Goal: Task Accomplishment & Management: Manage account settings

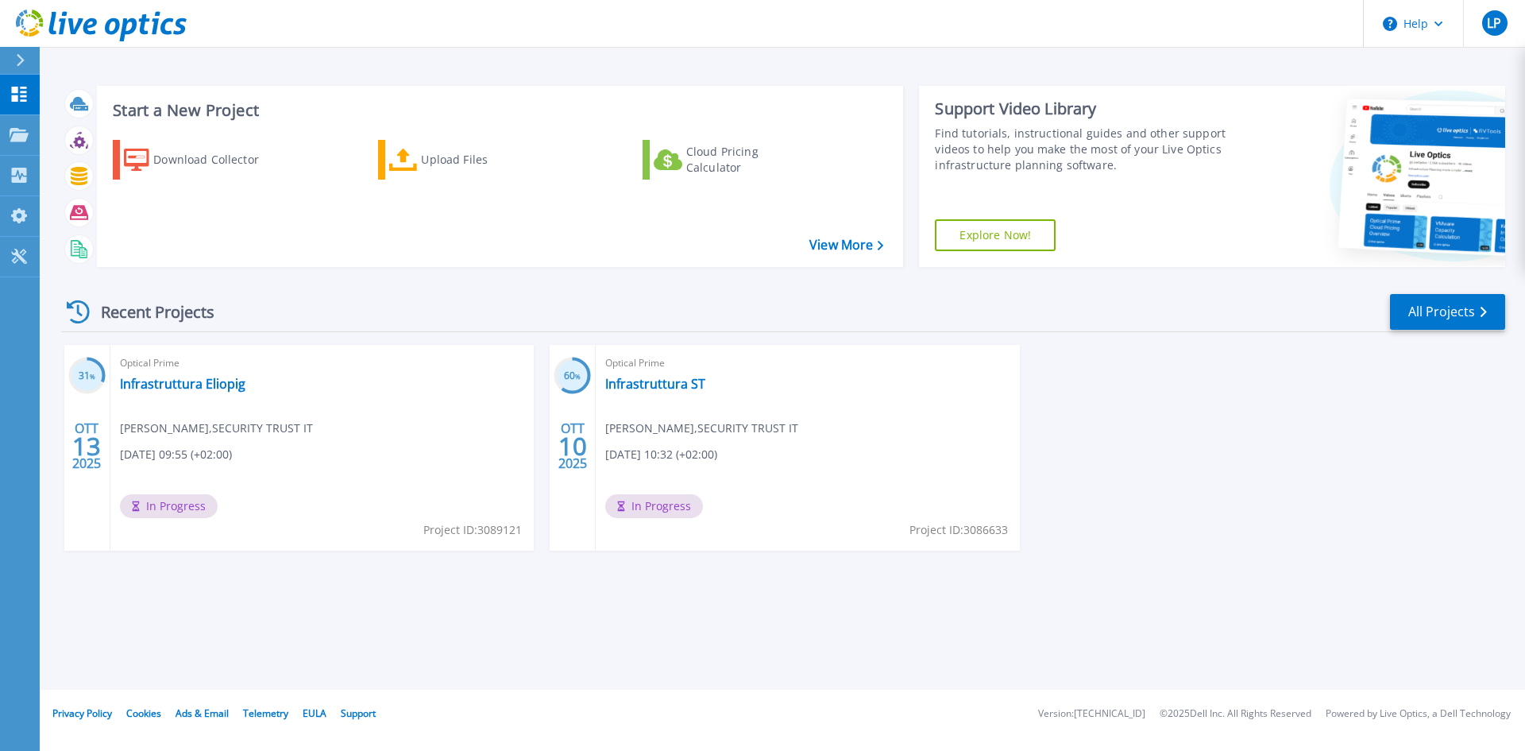
click at [1407, 475] on div "31 % OTT 13 2025 Optical Prime Infrastruttura Eliopig Luca Pellegrino , SECURIT…" at bounding box center [776, 464] width 1457 height 238
click at [930, 462] on div "Optical Prime Infrastruttura ST Luca Pellegrino , SECURITY TRUST IT 10/10/2025,…" at bounding box center [807, 448] width 423 height 206
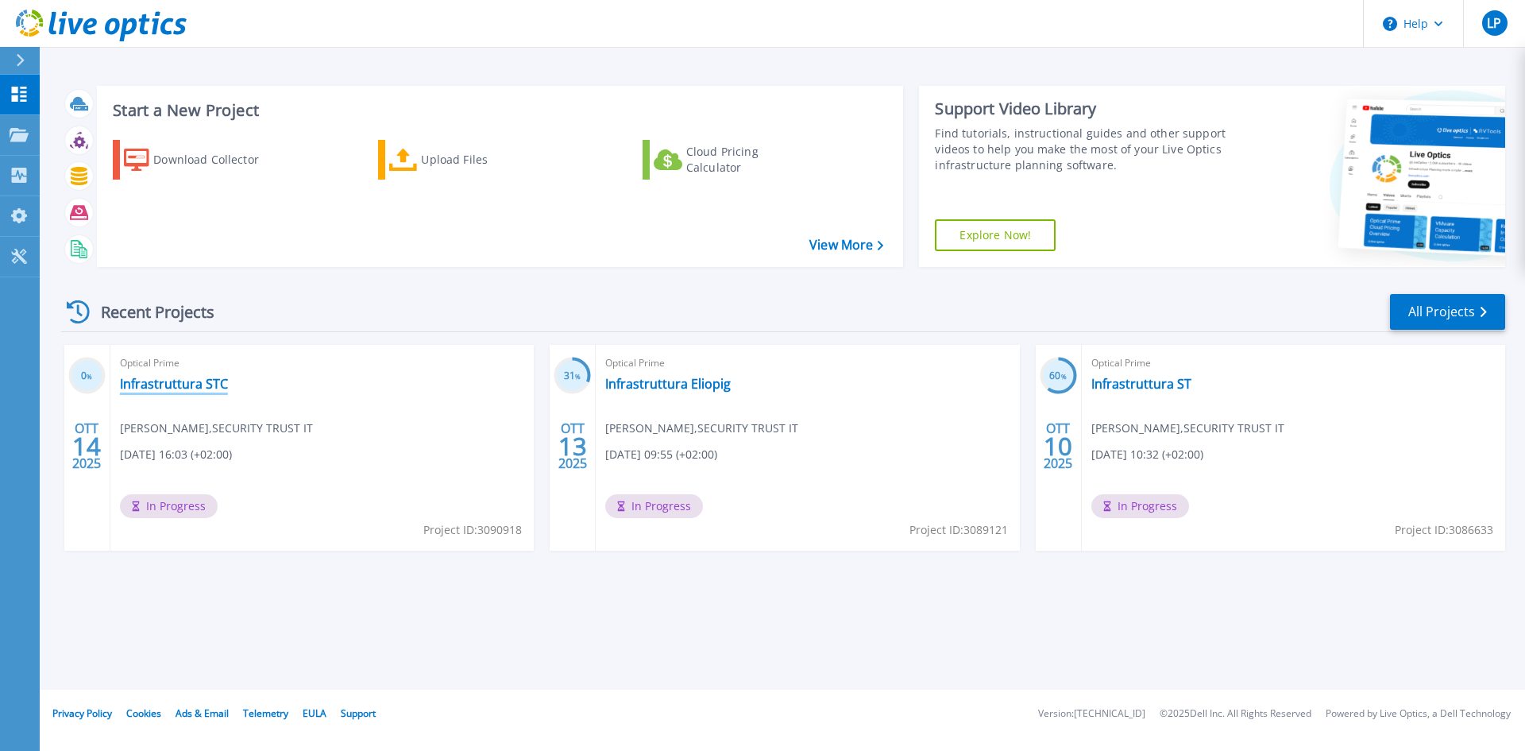
click at [207, 385] on link "Infrastruttura STC" at bounding box center [174, 384] width 108 height 16
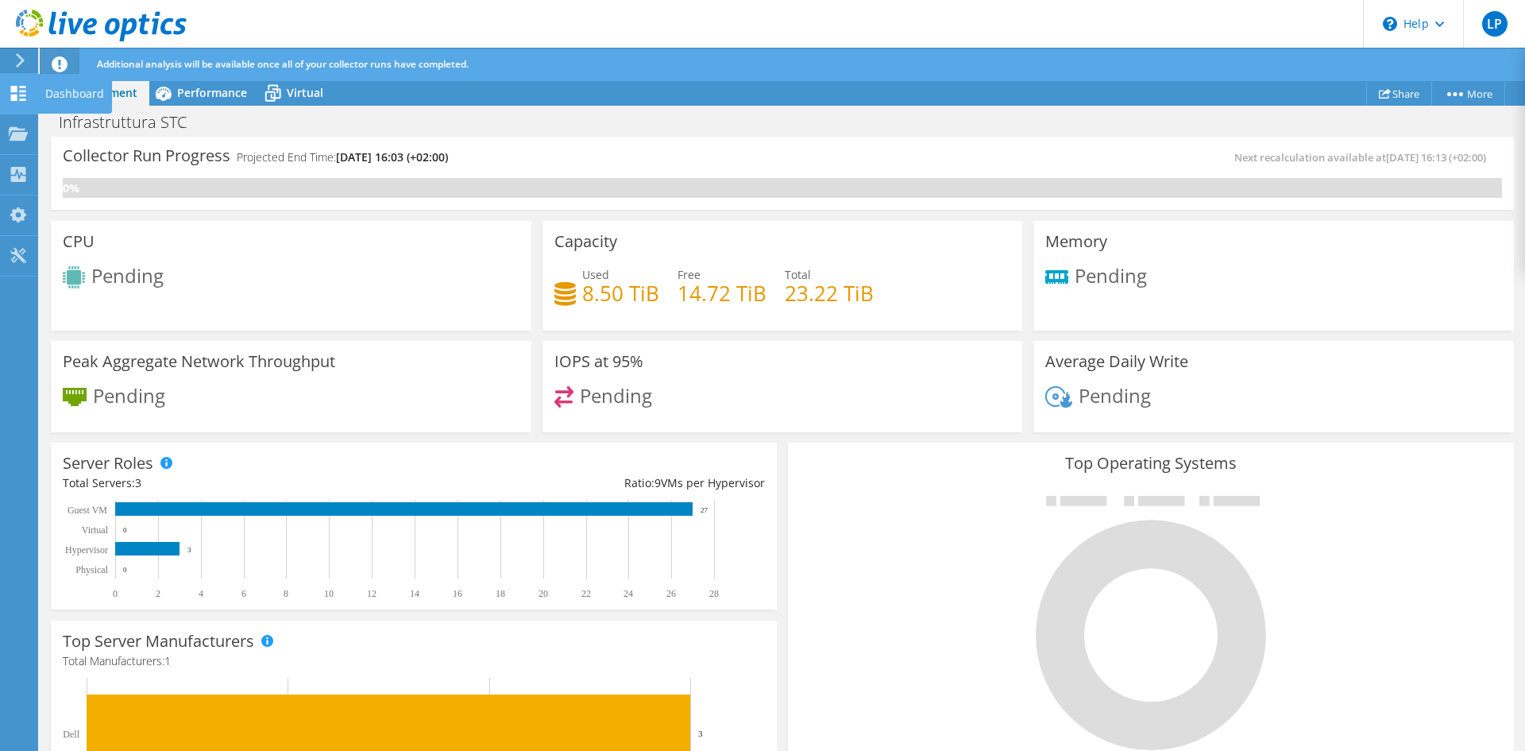
click at [27, 94] on icon at bounding box center [18, 93] width 19 height 15
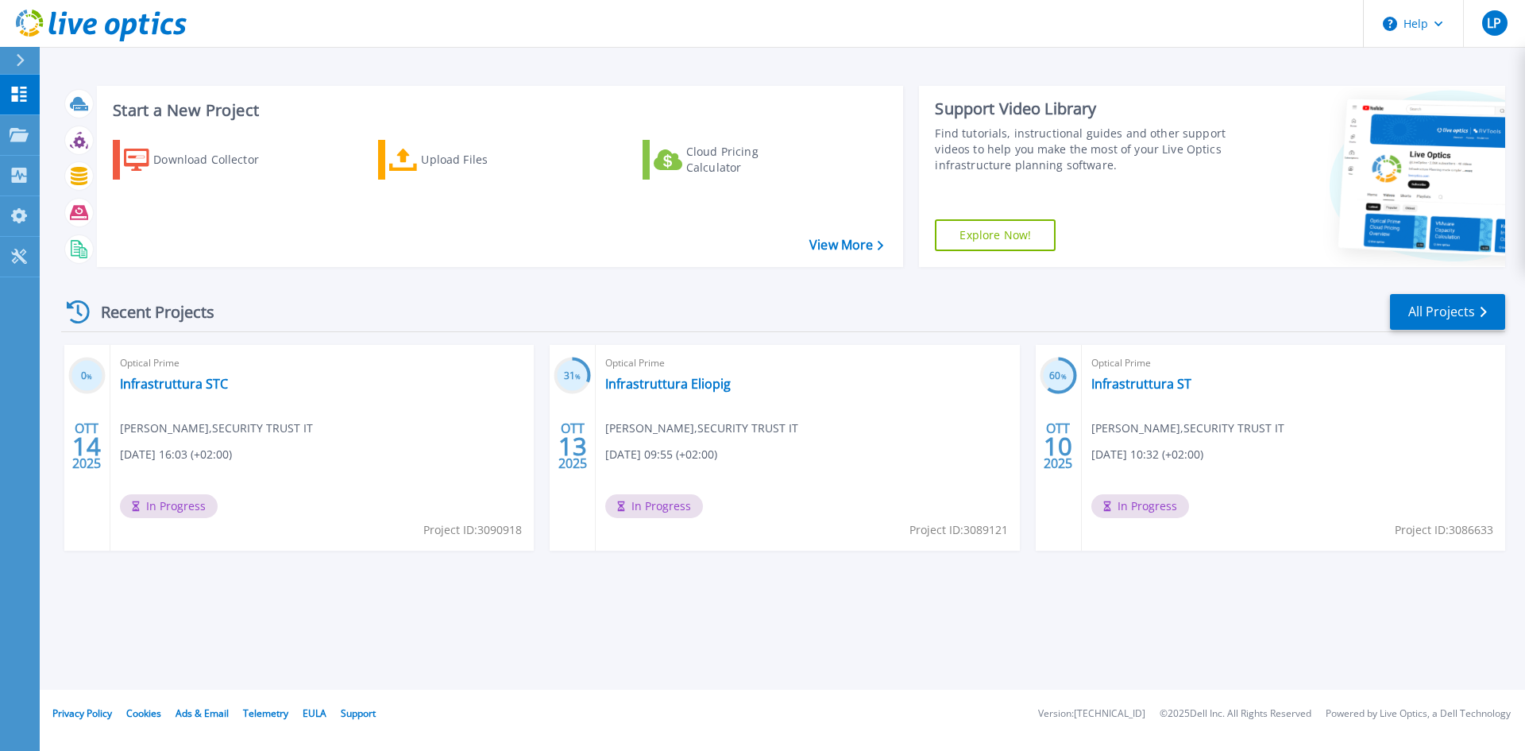
click at [1345, 583] on div "Recent Projects All Projects 0 % OTT 14 2025 Optical Prime Infrastruttura STC L…" at bounding box center [783, 437] width 1444 height 315
click at [1138, 385] on link "Infrastruttura ST" at bounding box center [1142, 384] width 100 height 16
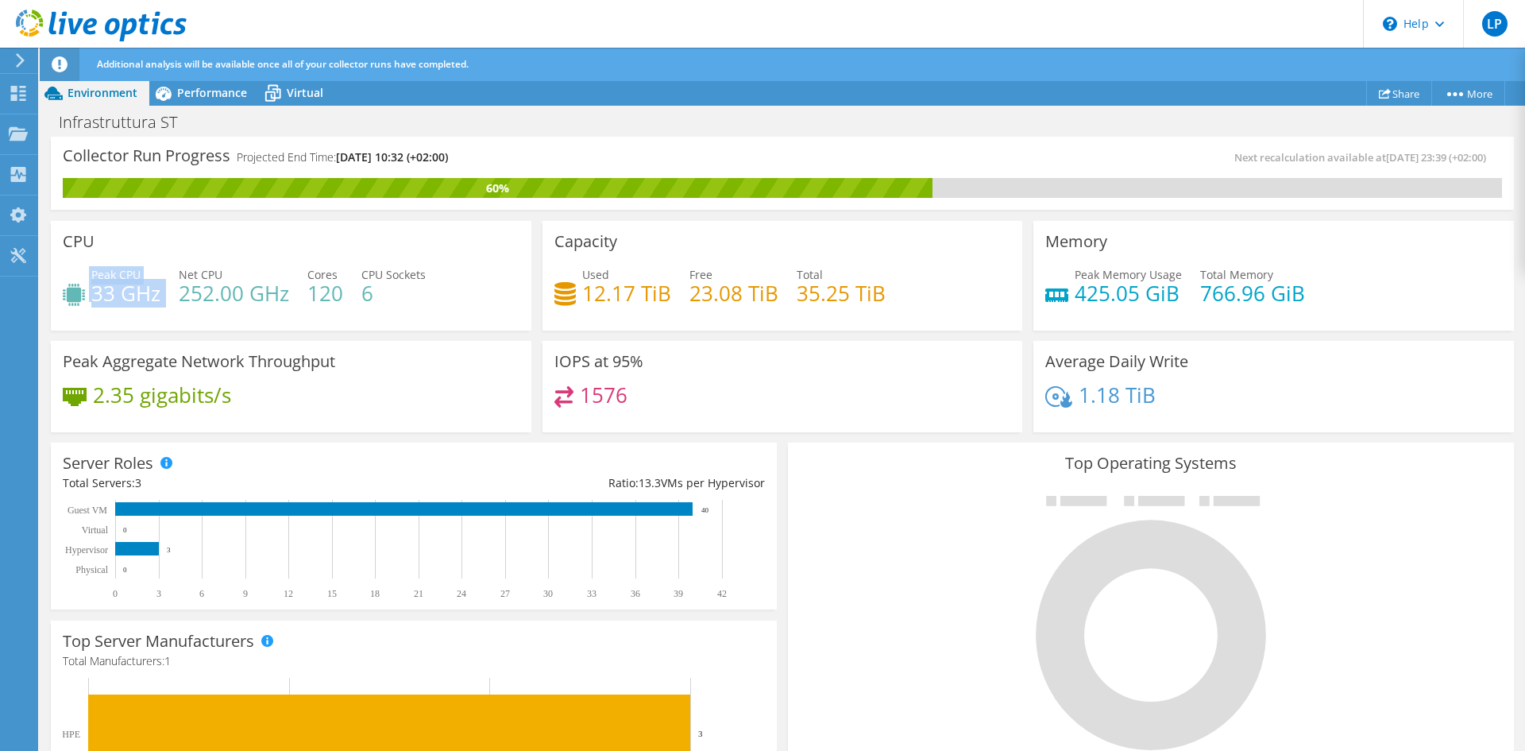
drag, startPoint x: 89, startPoint y: 294, endPoint x: 173, endPoint y: 301, distance: 84.5
click at [173, 301] on div "Peak CPU 33 GHz Net CPU 252.00 GHz Cores 120 CPU Sockets 6" at bounding box center [291, 292] width 457 height 52
drag, startPoint x: 180, startPoint y: 301, endPoint x: 310, endPoint y: 299, distance: 130.3
click at [304, 303] on div "Peak CPU 33 GHz Net CPU 252.00 GHz Cores 120 CPU Sockets 6" at bounding box center [291, 292] width 457 height 52
drag, startPoint x: 315, startPoint y: 296, endPoint x: 353, endPoint y: 295, distance: 38.2
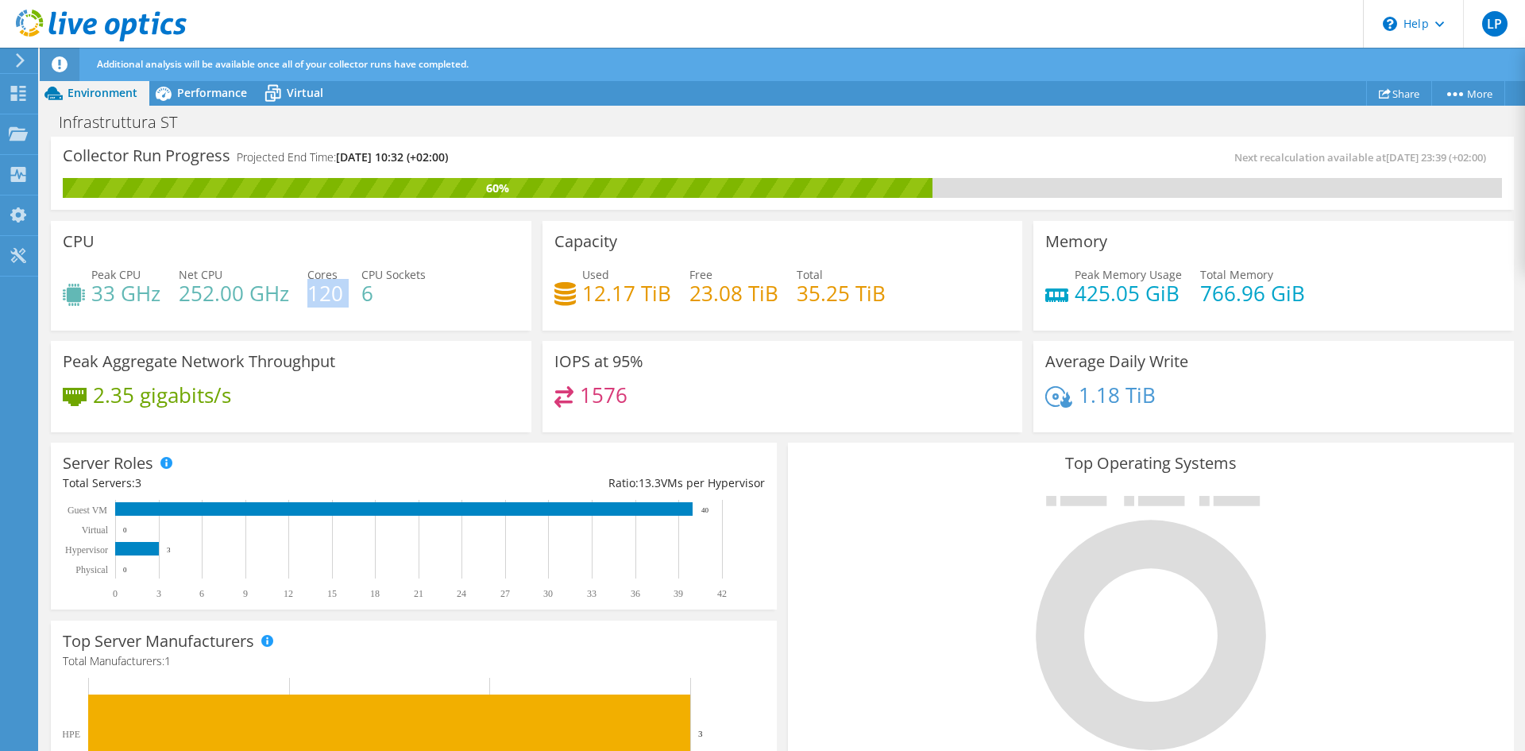
click at [352, 295] on div "Peak CPU 33 GHz Net CPU 252.00 GHz Cores 120 CPU Sockets 6" at bounding box center [291, 292] width 457 height 52
drag, startPoint x: 361, startPoint y: 290, endPoint x: 396, endPoint y: 289, distance: 35.8
click at [396, 289] on h4 "6" at bounding box center [393, 292] width 64 height 17
drag, startPoint x: 245, startPoint y: 398, endPoint x: 118, endPoint y: 377, distance: 129.7
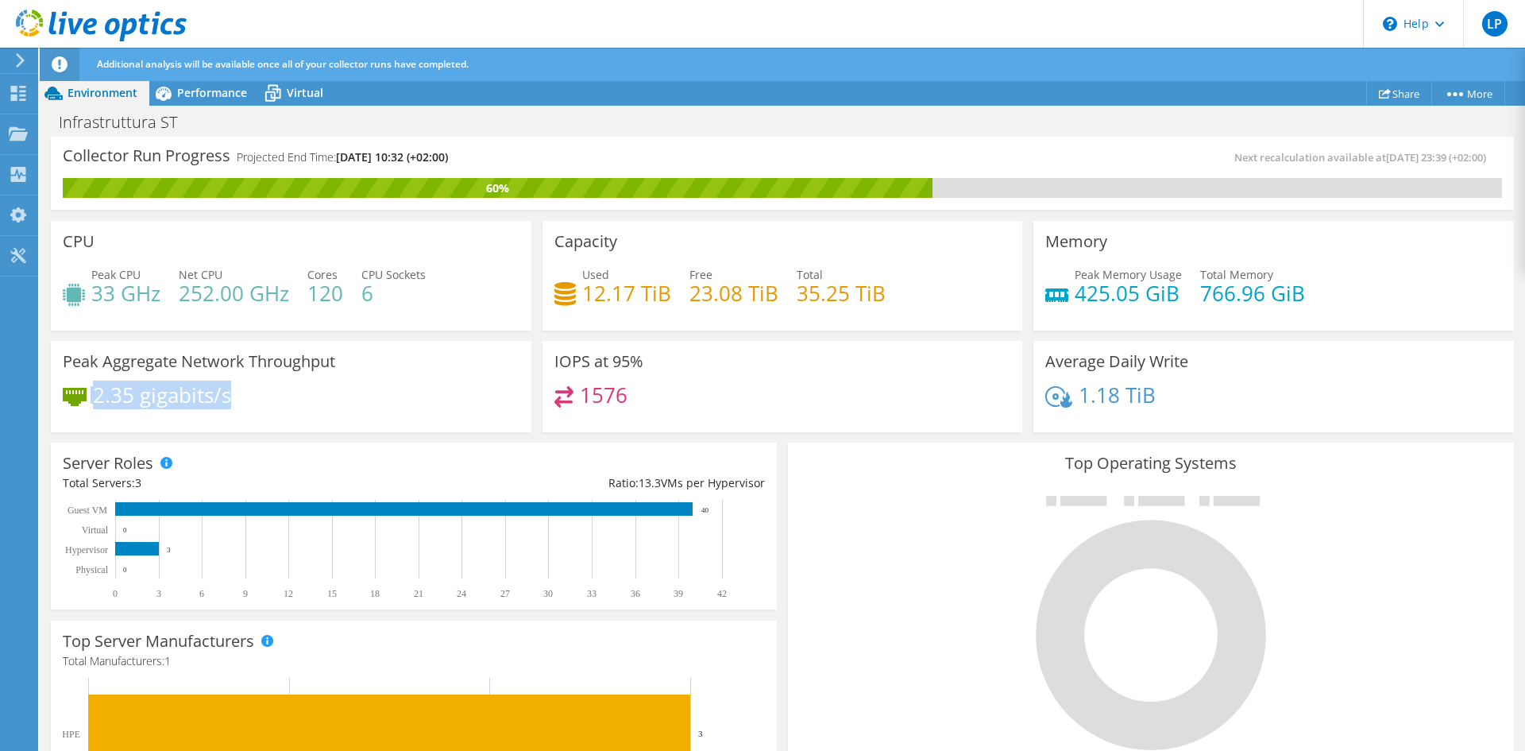
click at [118, 377] on div "Peak Aggregate Network Throughput 2.35 gigabits/s" at bounding box center [291, 387] width 481 height 92
click at [385, 403] on div "2.35 gigabits/s" at bounding box center [291, 402] width 457 height 33
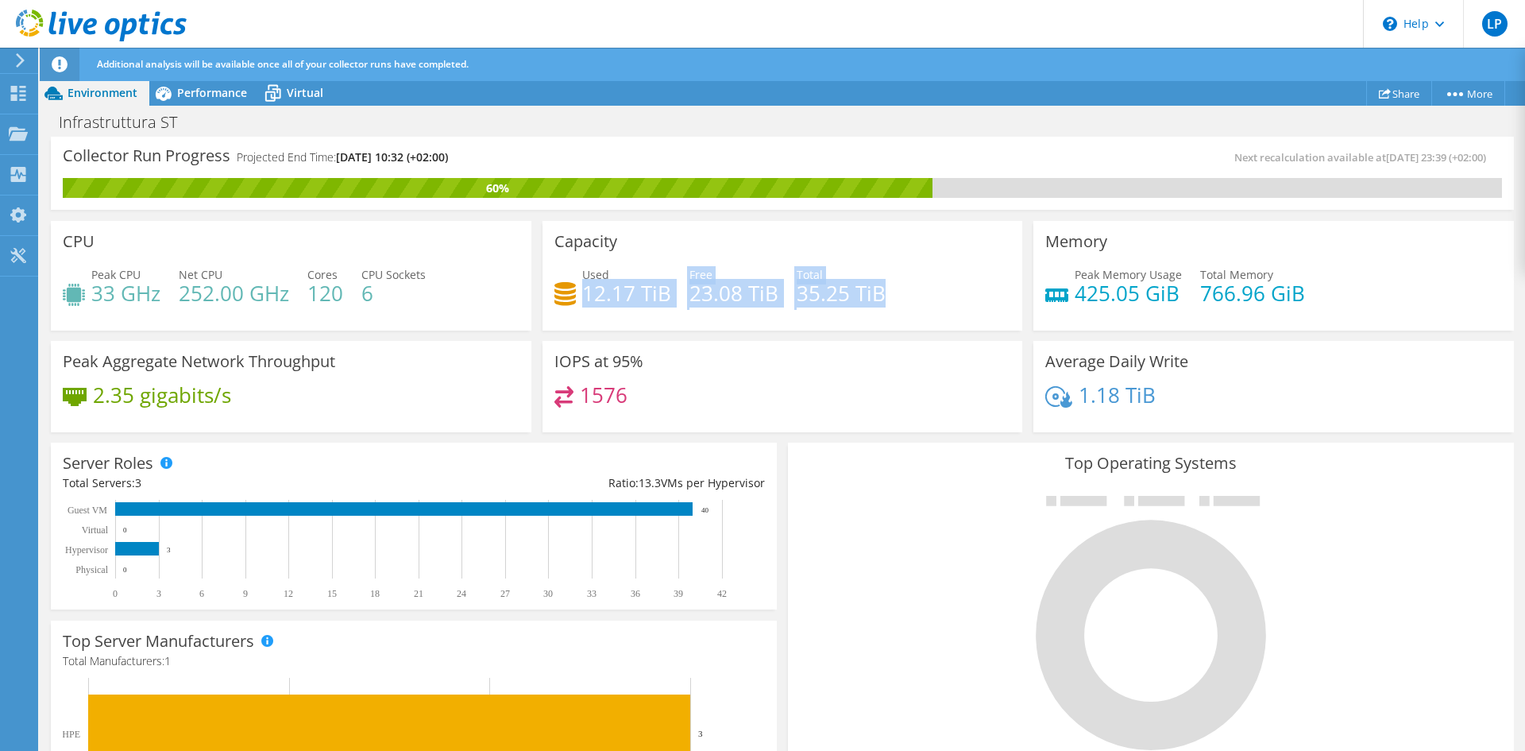
drag, startPoint x: 578, startPoint y: 291, endPoint x: 898, endPoint y: 298, distance: 319.4
click at [898, 298] on div "Used 12.17 TiB Free 23.08 TiB Total 35.25 TiB" at bounding box center [783, 292] width 457 height 52
click at [914, 315] on div "Used 12.17 TiB Free 23.08 TiB Total 35.25 TiB" at bounding box center [783, 292] width 457 height 52
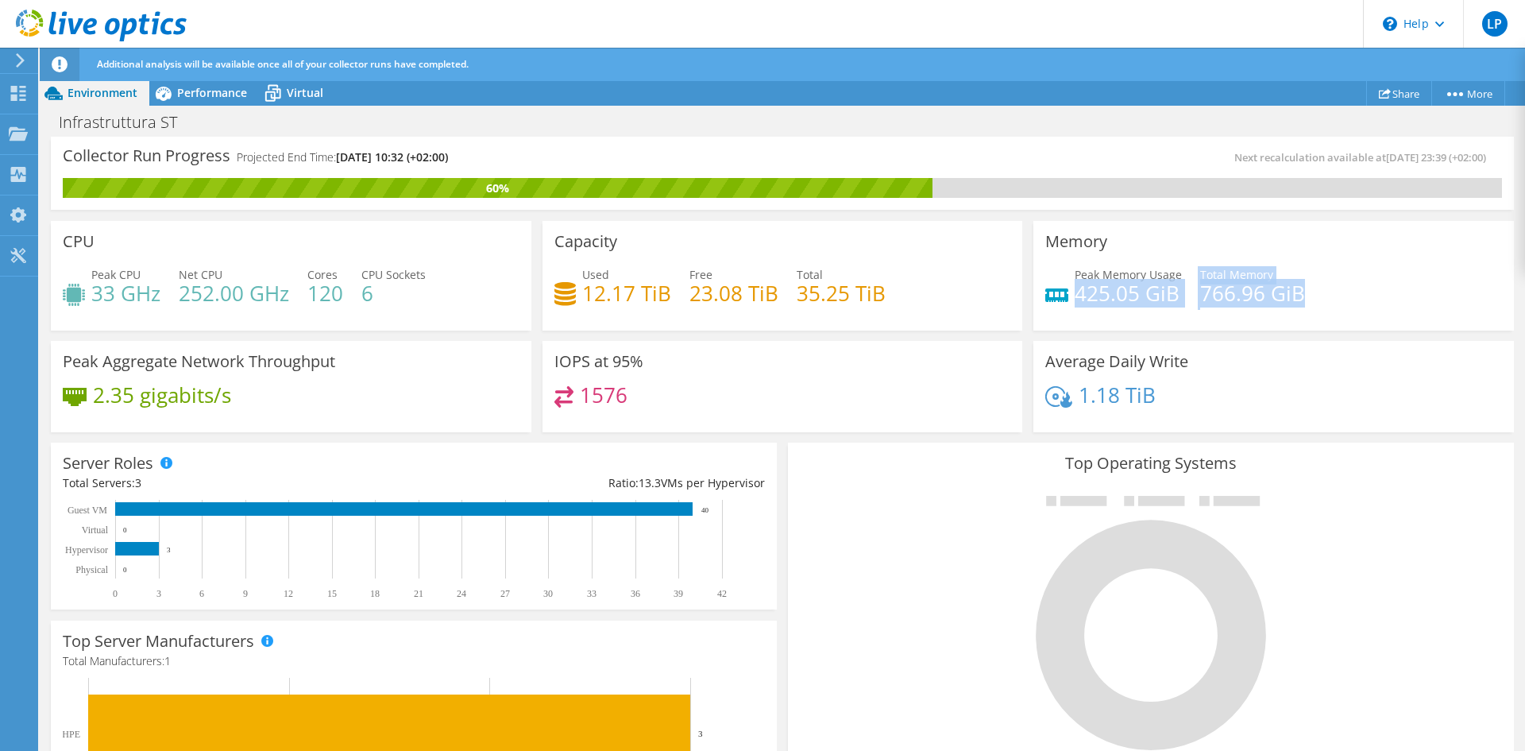
drag, startPoint x: 1070, startPoint y: 297, endPoint x: 1312, endPoint y: 304, distance: 241.6
click at [1312, 304] on div "Peak Memory Usage 425.05 GiB Total Memory 766.96 GiB" at bounding box center [1273, 292] width 457 height 52
click at [1361, 310] on div "Peak Memory Usage 425.05 GiB Total Memory 766.96 GiB" at bounding box center [1273, 292] width 457 height 52
drag, startPoint x: 1316, startPoint y: 296, endPoint x: 1183, endPoint y: 303, distance: 133.7
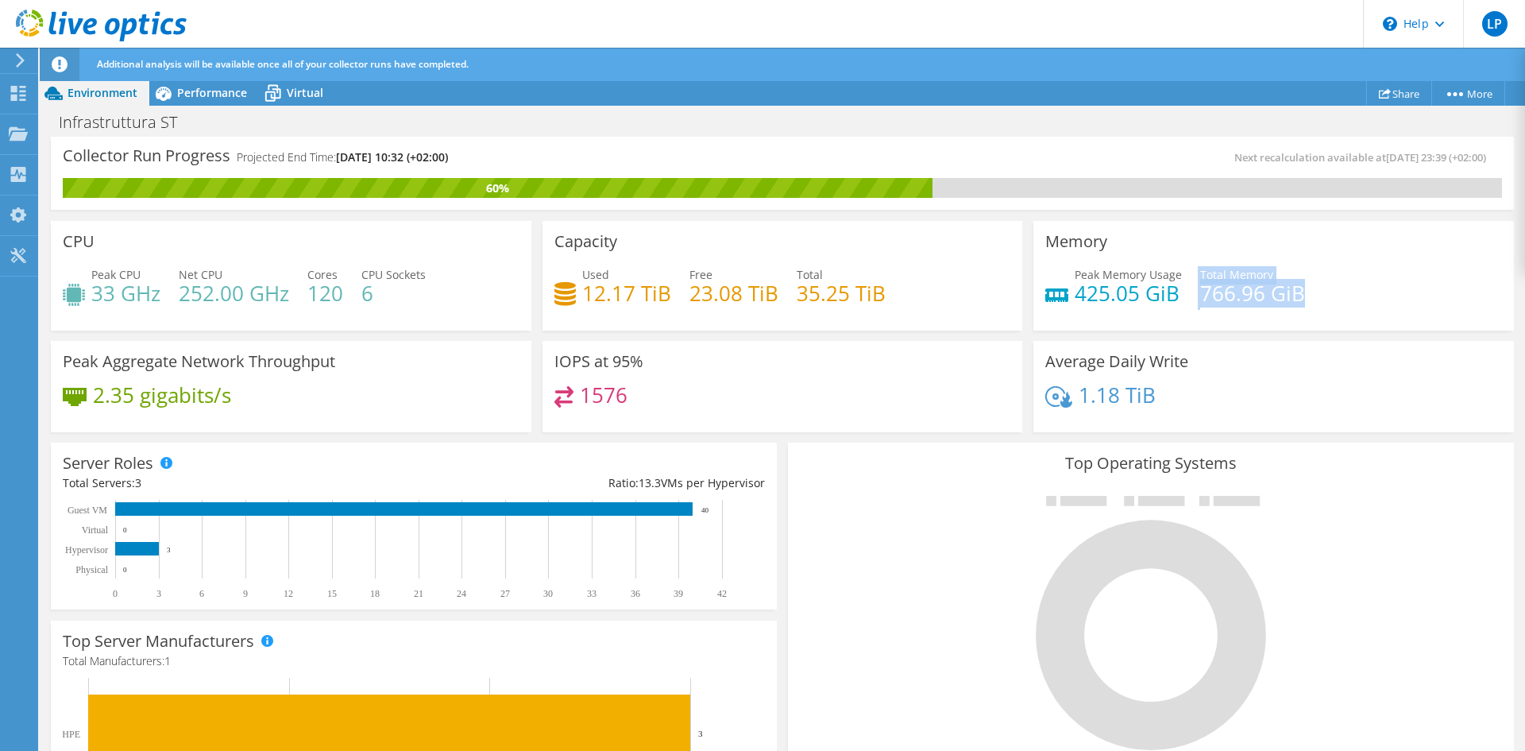
click at [1183, 303] on div "Peak Memory Usage 425.05 GiB Total Memory 766.96 GiB" at bounding box center [1273, 292] width 457 height 52
click at [1227, 315] on div "Peak Memory Usage 425.05 GiB Total Memory 766.96 GiB" at bounding box center [1273, 292] width 457 height 52
drag, startPoint x: 1171, startPoint y: 299, endPoint x: 1065, endPoint y: 305, distance: 106.6
click at [1065, 305] on div "Peak Memory Usage 425.05 GiB Total Memory 766.96 GiB" at bounding box center [1273, 292] width 457 height 52
drag, startPoint x: 1068, startPoint y: 303, endPoint x: 1170, endPoint y: 299, distance: 102.6
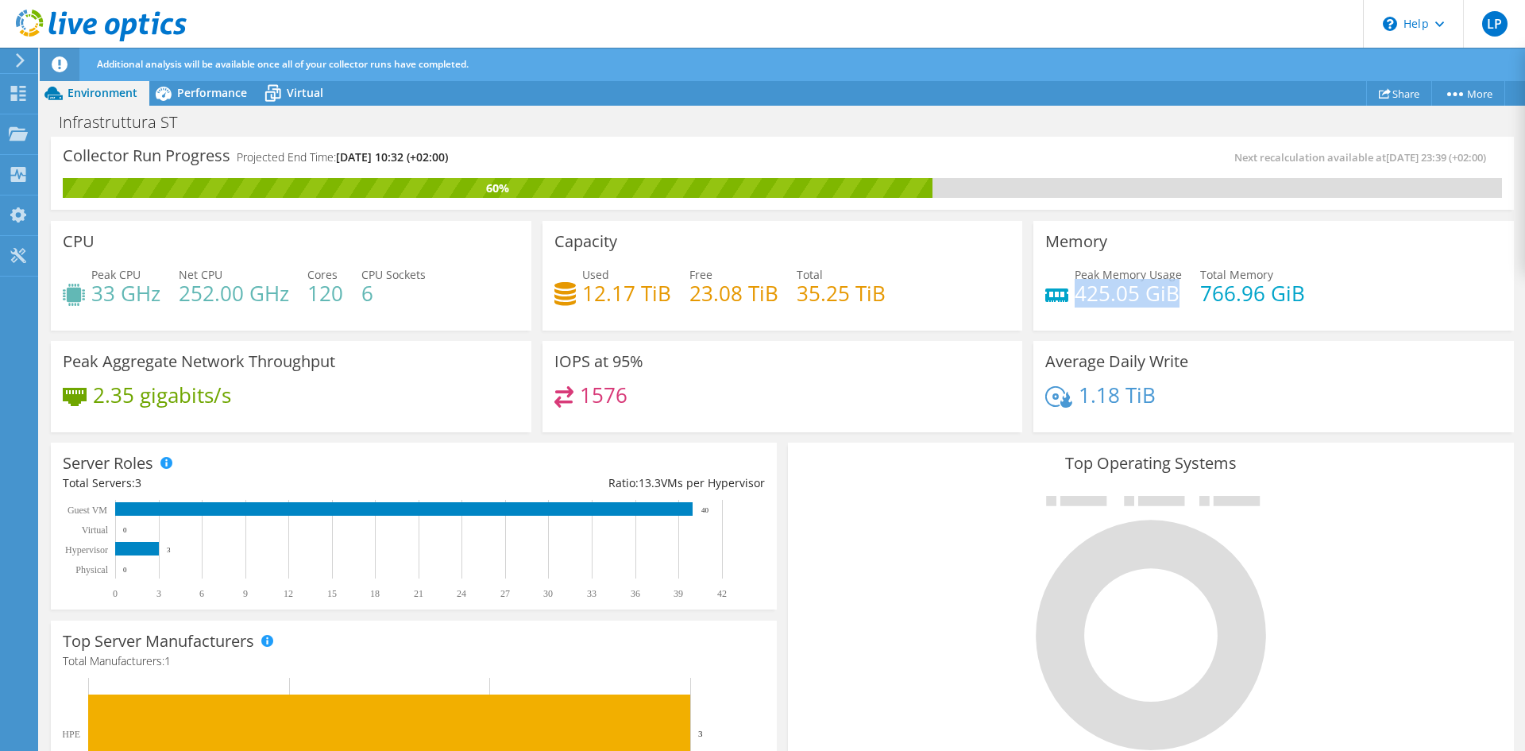
click at [1170, 299] on h4 "425.05 GiB" at bounding box center [1128, 292] width 107 height 17
click at [193, 99] on span "Performance" at bounding box center [212, 92] width 70 height 15
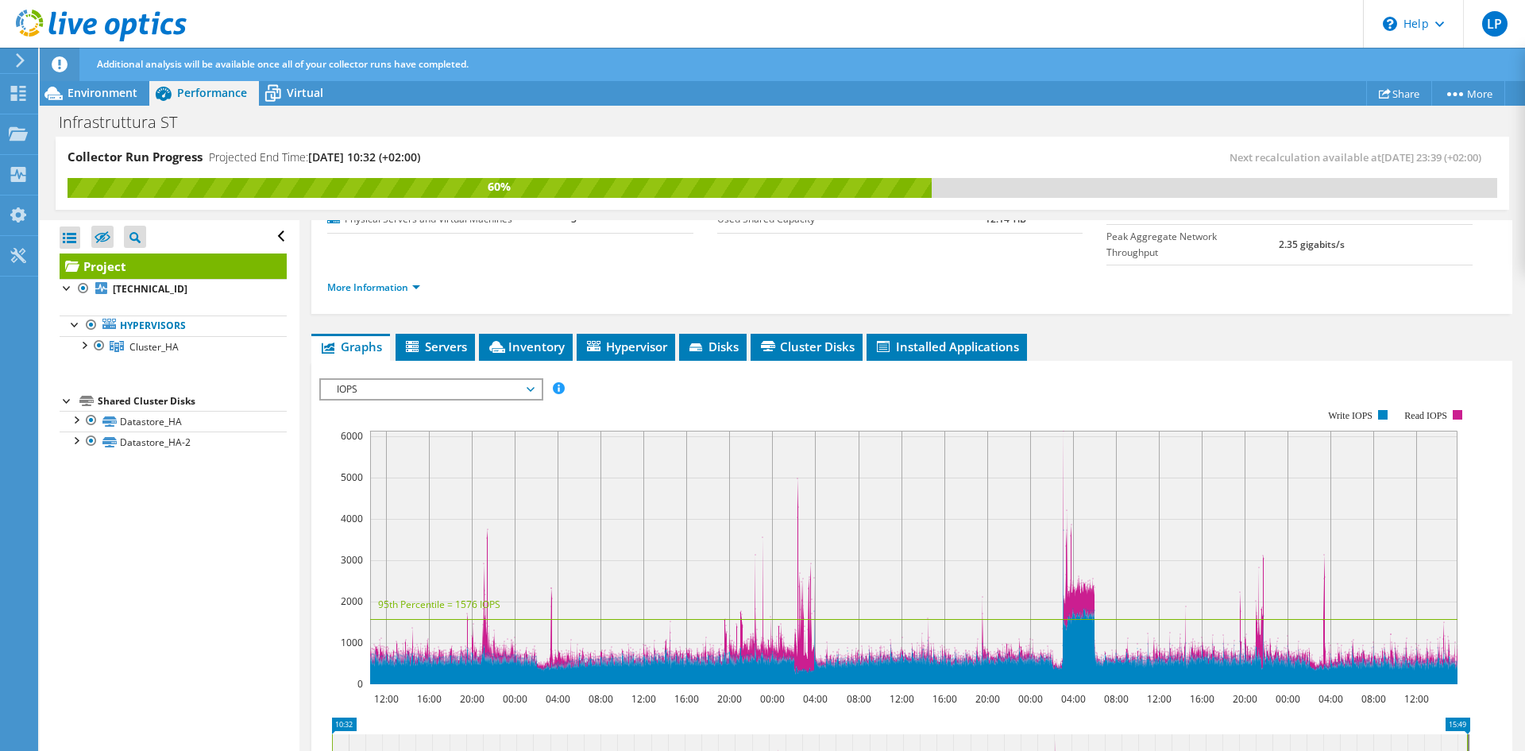
scroll to position [0, 0]
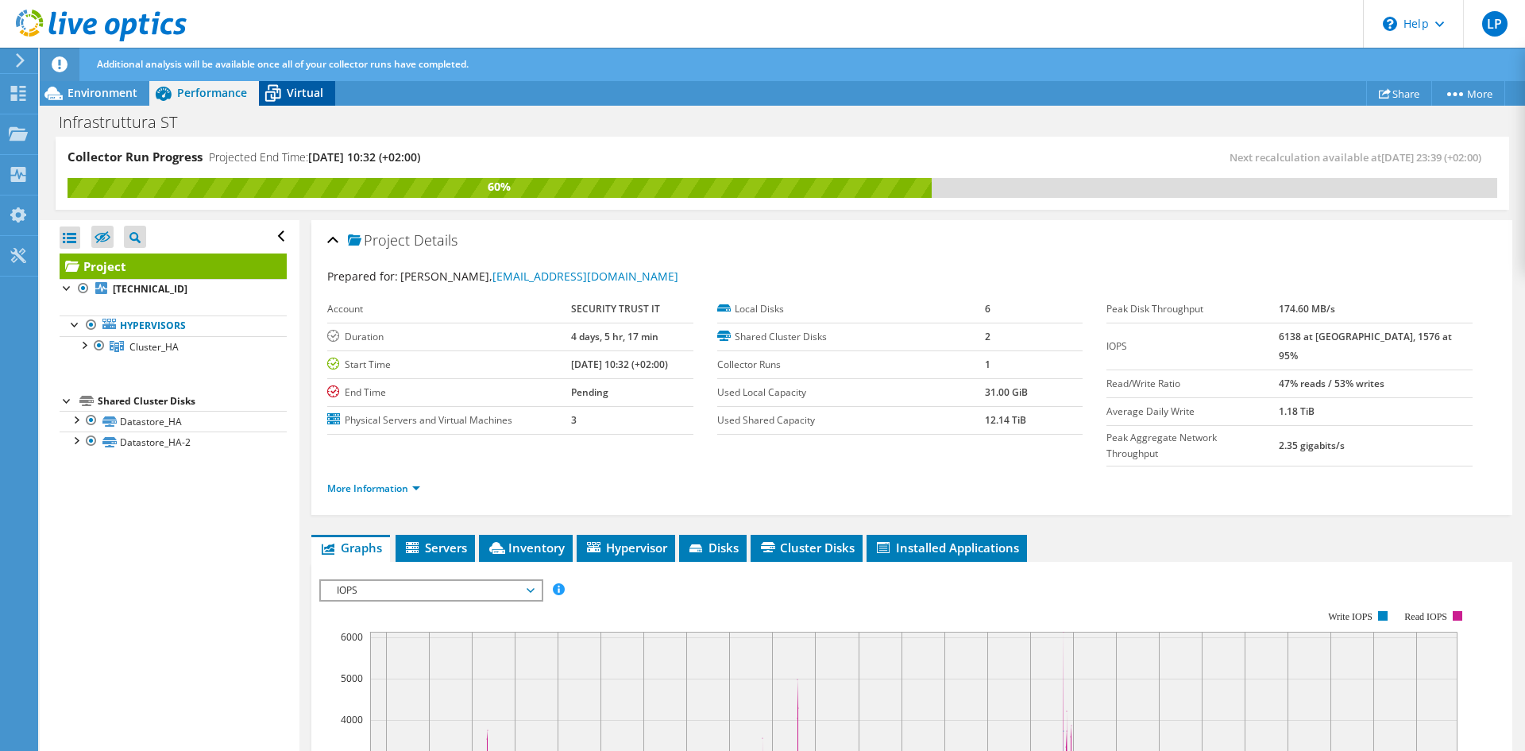
click at [300, 87] on span "Virtual" at bounding box center [305, 92] width 37 height 15
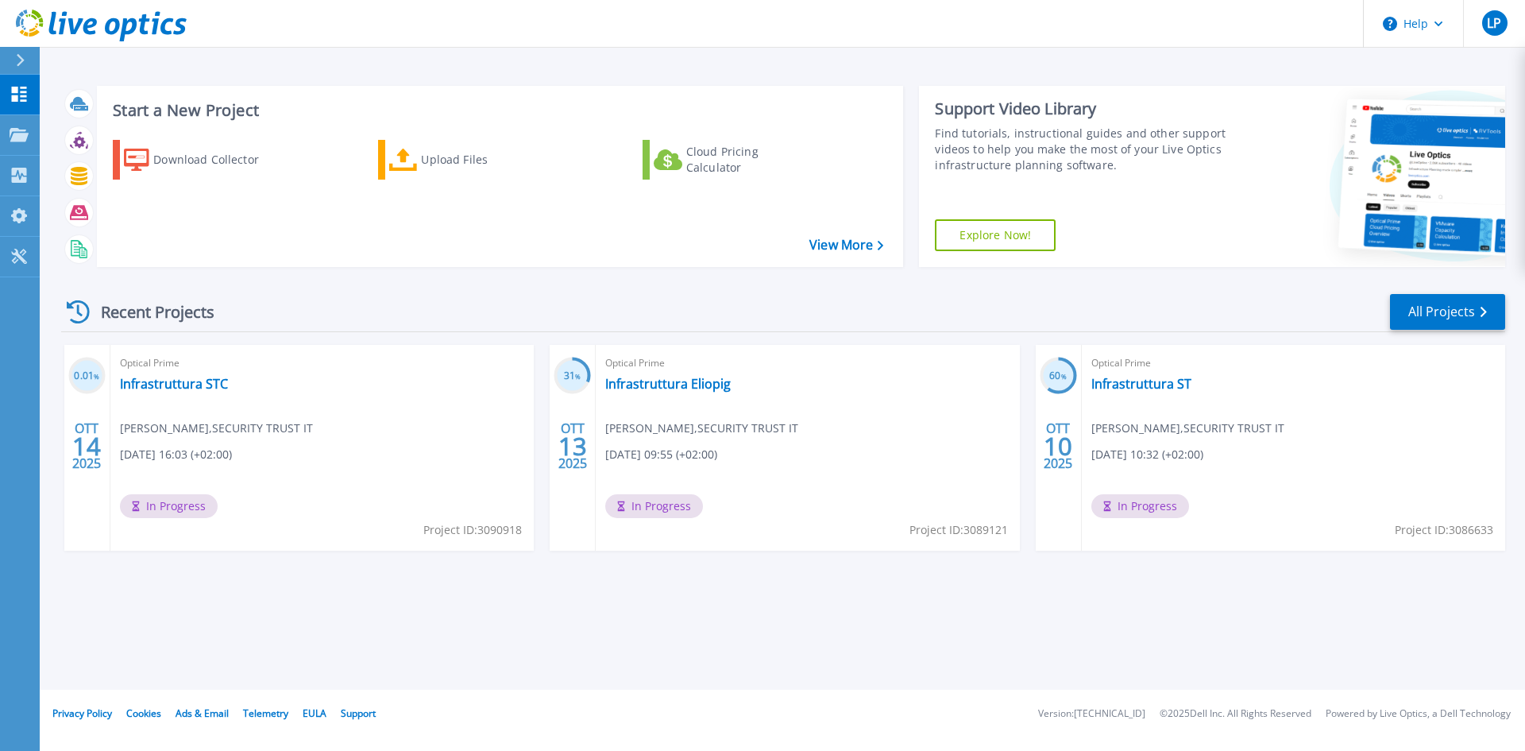
click at [1342, 294] on div "Recent Projects All Projects" at bounding box center [783, 312] width 1444 height 40
click at [790, 319] on div "Recent Projects All Projects" at bounding box center [783, 312] width 1444 height 40
click at [431, 305] on div "Recent Projects All Projects" at bounding box center [783, 312] width 1444 height 40
click at [1056, 330] on div "Recent Projects All Projects" at bounding box center [783, 312] width 1444 height 40
click at [27, 122] on link "Projects Projects" at bounding box center [20, 135] width 40 height 41
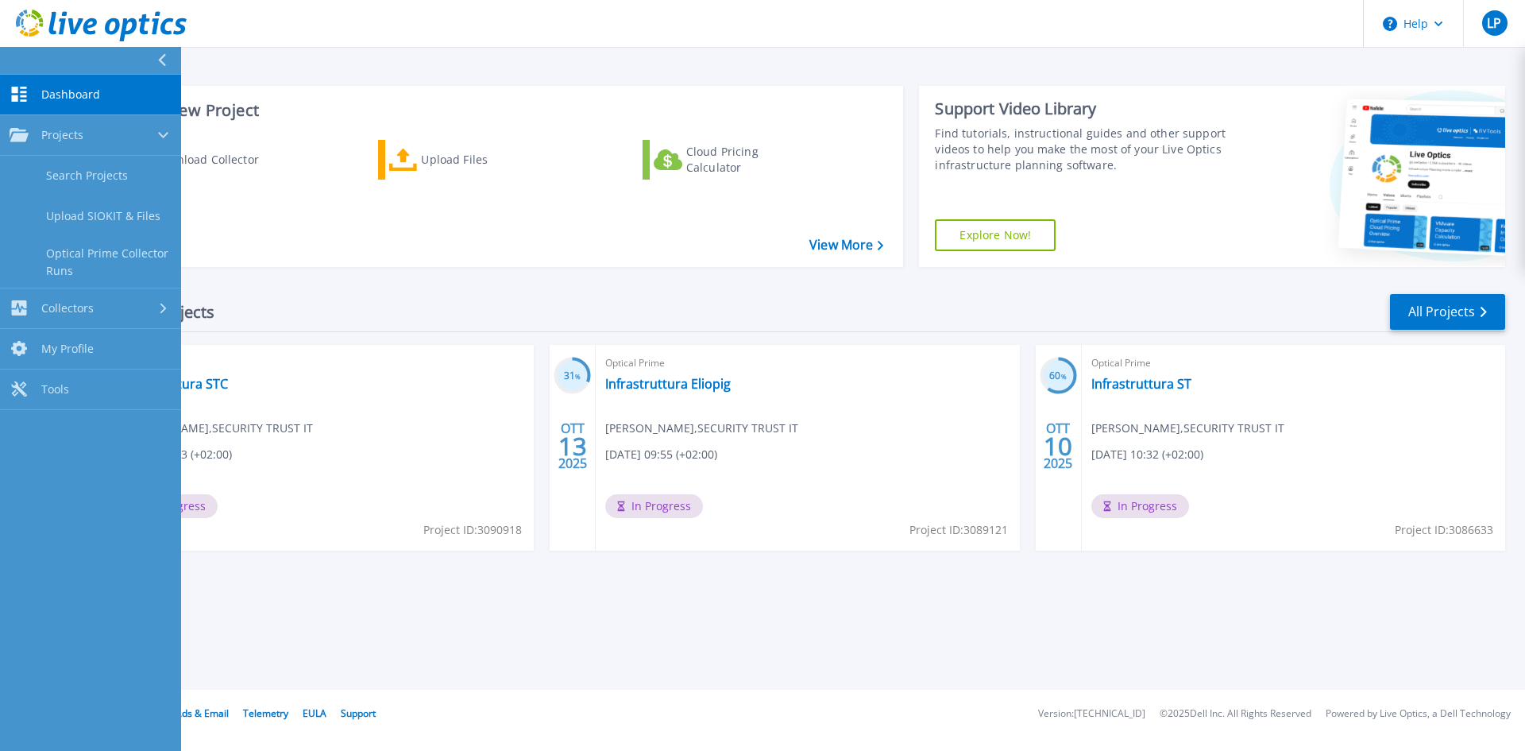
click at [29, 87] on link "Dashboard Dashboard" at bounding box center [90, 95] width 181 height 41
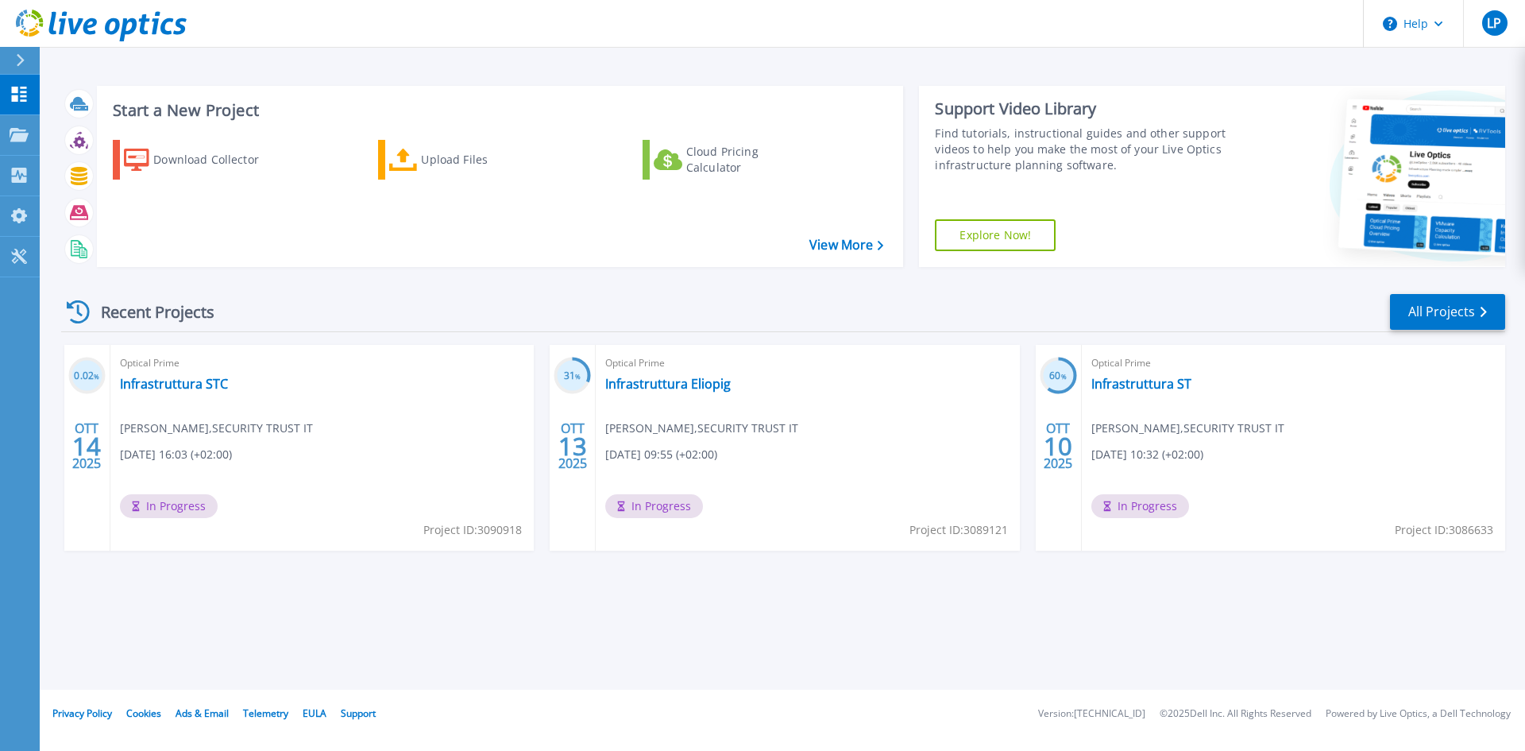
click at [404, 303] on div "Recent Projects All Projects" at bounding box center [783, 312] width 1444 height 40
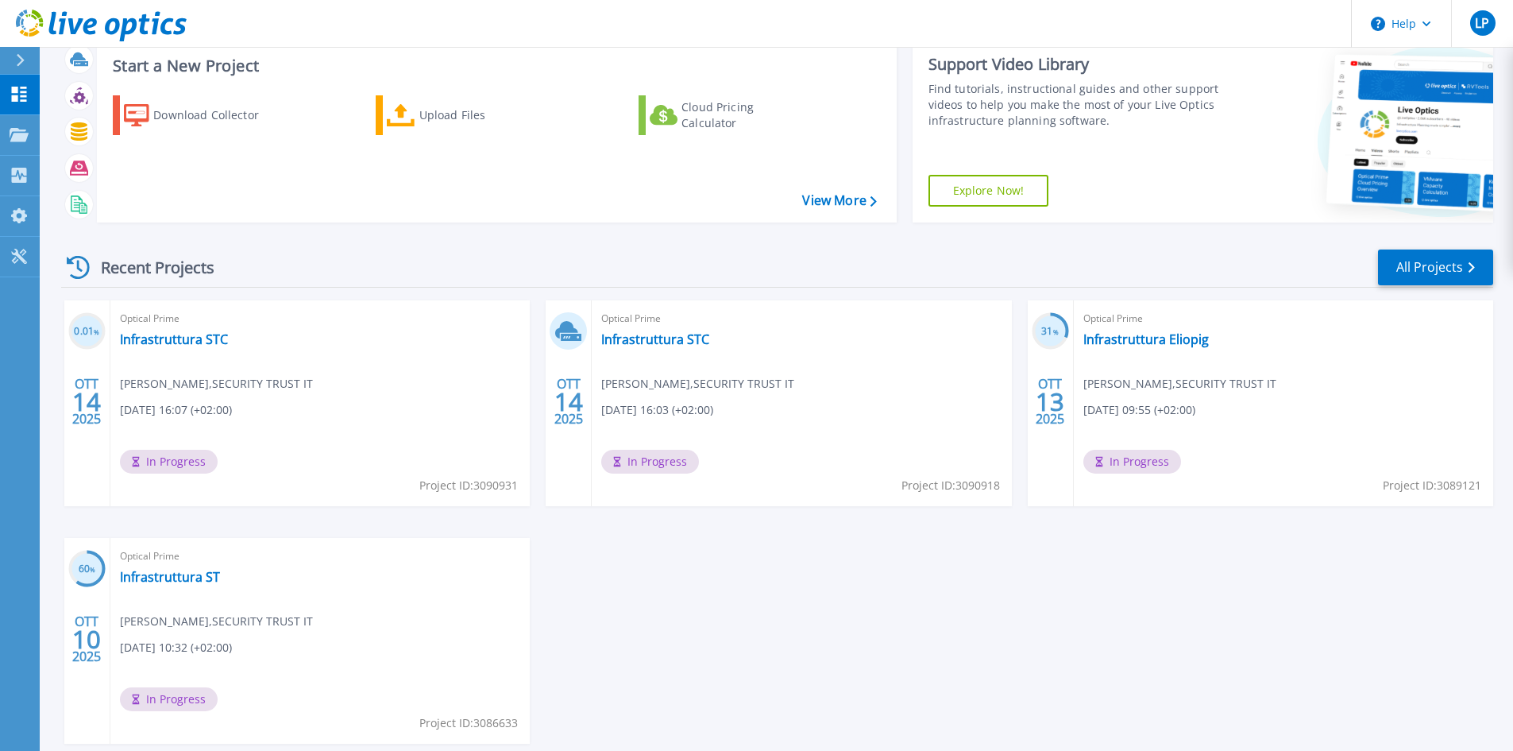
scroll to position [79, 0]
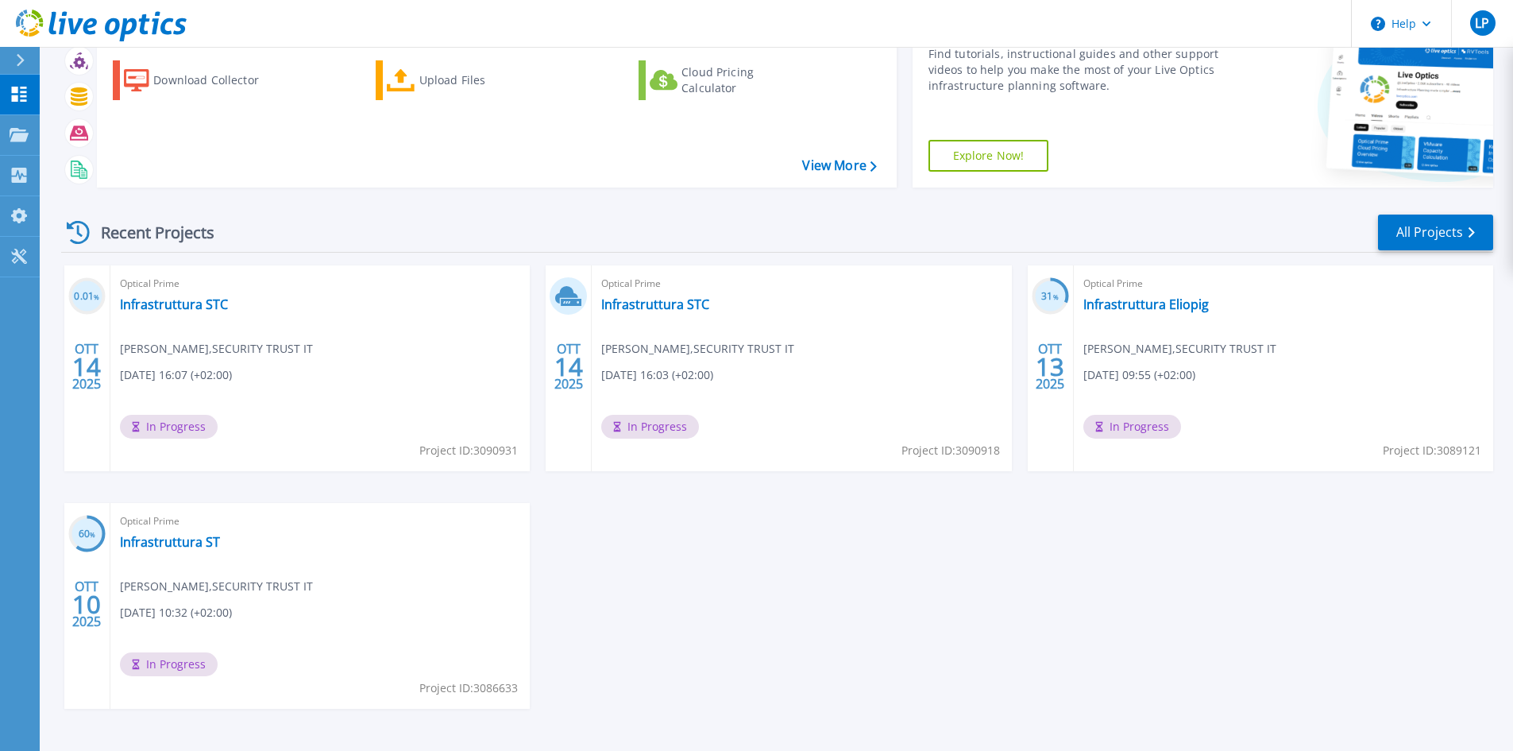
click at [626, 567] on div "0.01 % [PERSON_NAME] 14 2025 Optical Prime Infrastruttura STC [PERSON_NAME] , S…" at bounding box center [770, 502] width 1445 height 475
click at [637, 308] on link "Infrastruttura STC" at bounding box center [655, 304] width 108 height 16
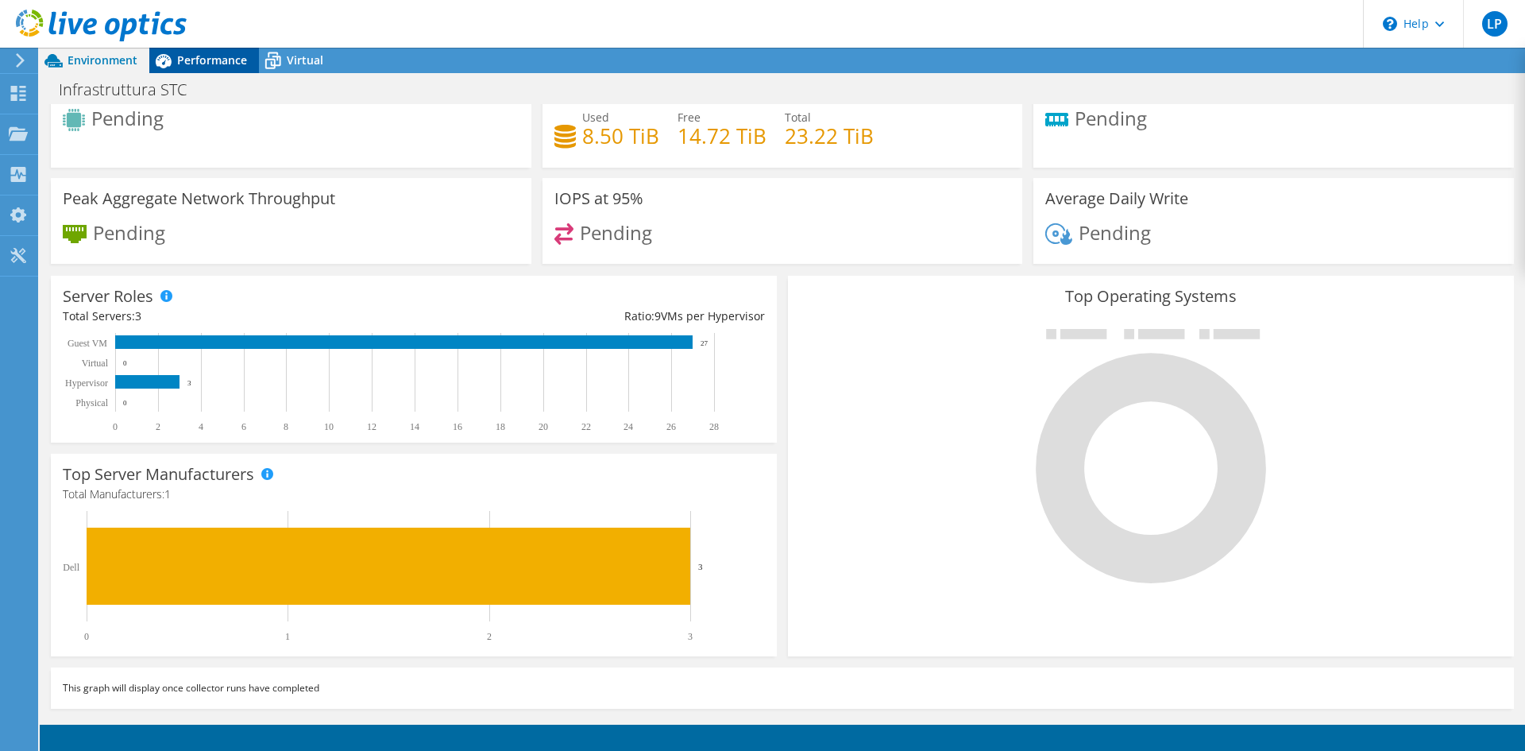
click at [227, 57] on span "Performance" at bounding box center [212, 59] width 70 height 15
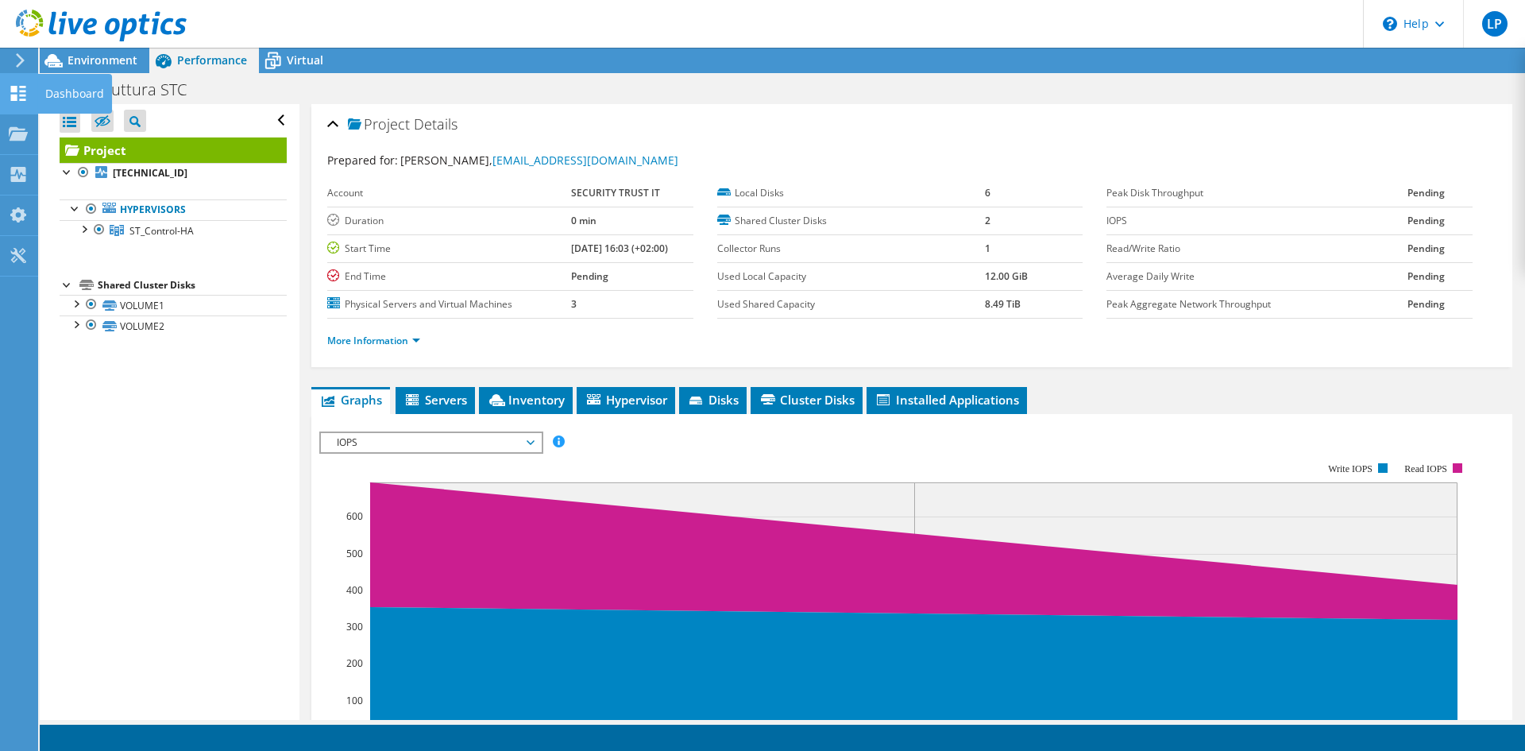
click at [22, 101] on div at bounding box center [18, 95] width 19 height 17
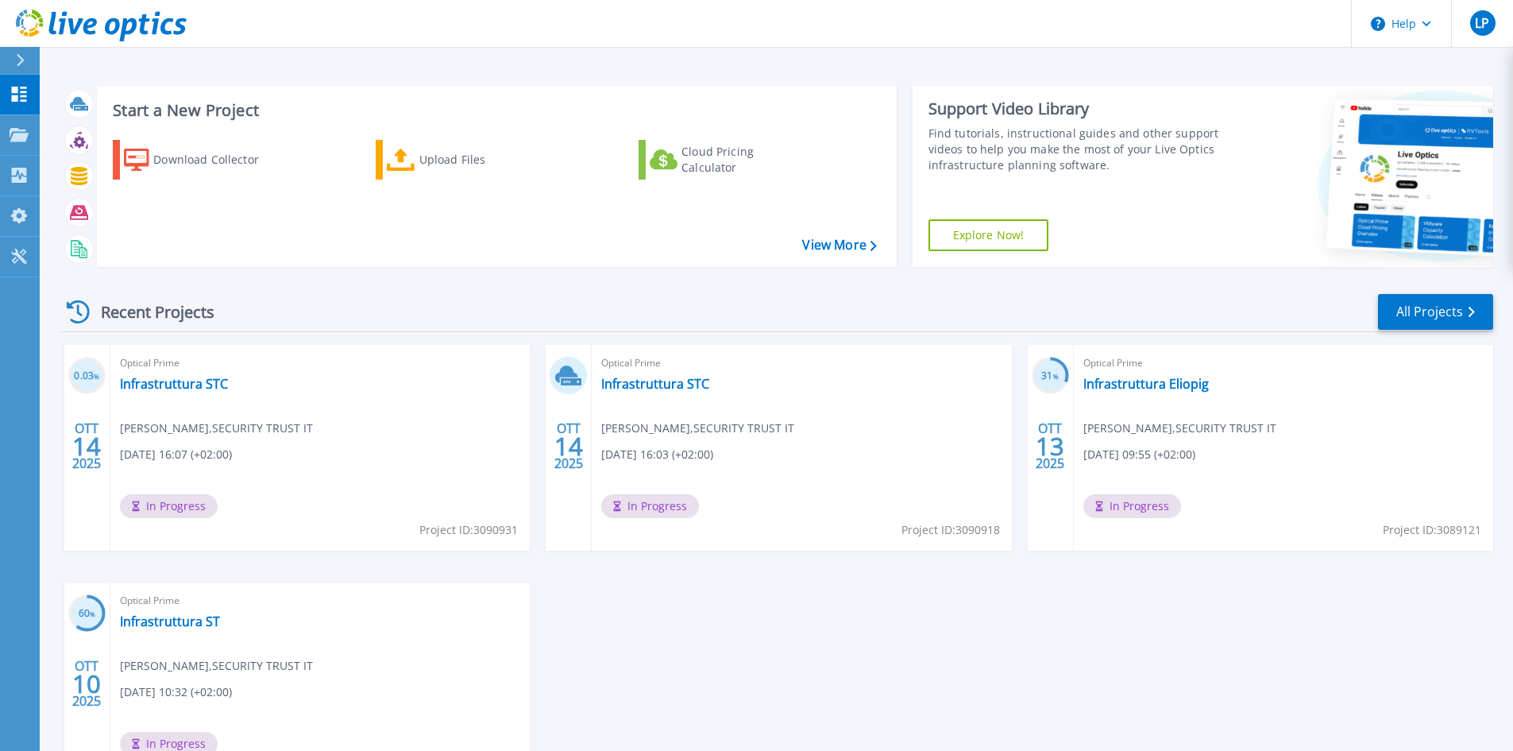
drag, startPoint x: 622, startPoint y: 385, endPoint x: 543, endPoint y: 466, distance: 113.5
click at [592, 671] on div "0.03 % [PERSON_NAME] 14 2025 Optical Prime Infrastruttura STC [PERSON_NAME] , S…" at bounding box center [770, 582] width 1445 height 475
click at [36, 130] on link "Projects Projects" at bounding box center [20, 135] width 40 height 41
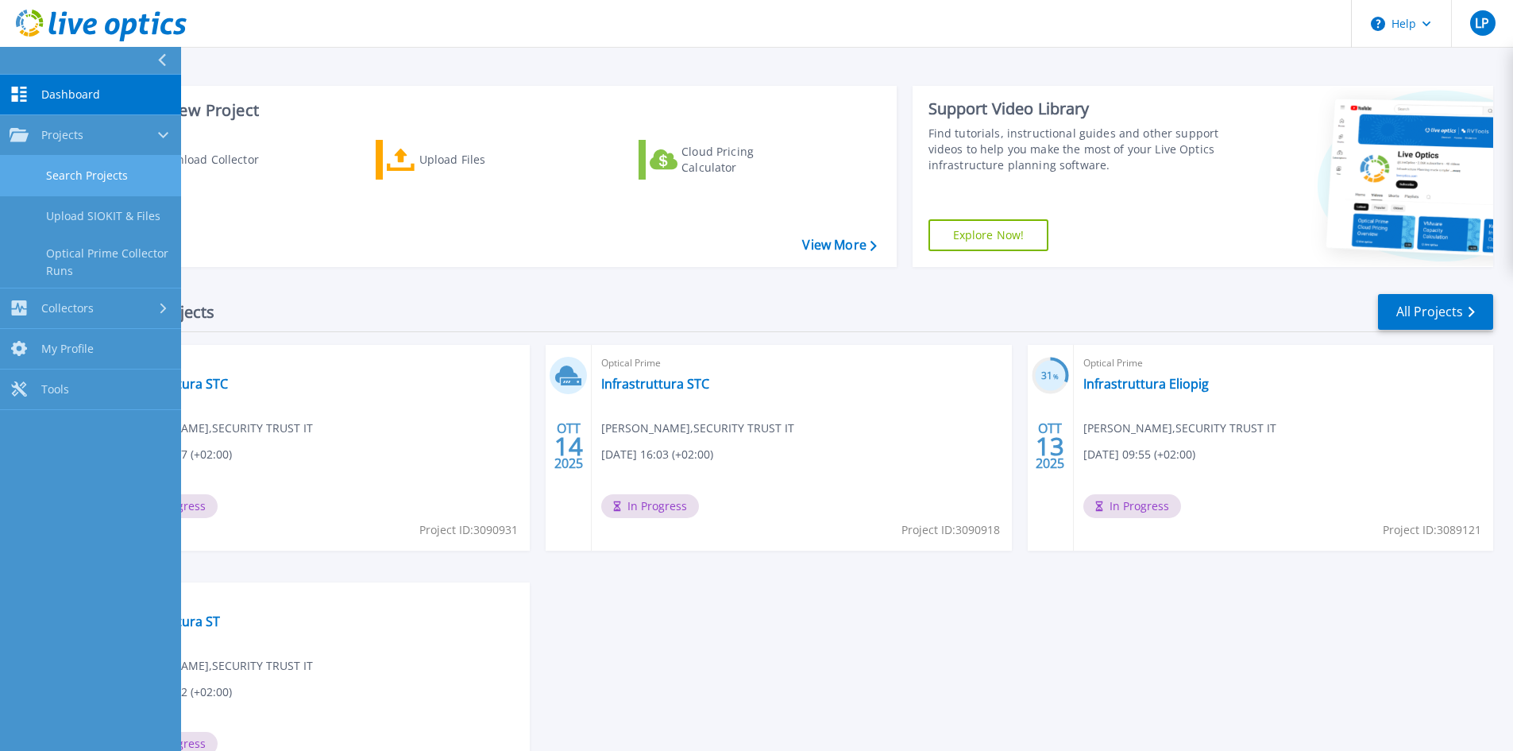
click at [88, 168] on link "Search Projects" at bounding box center [90, 176] width 181 height 41
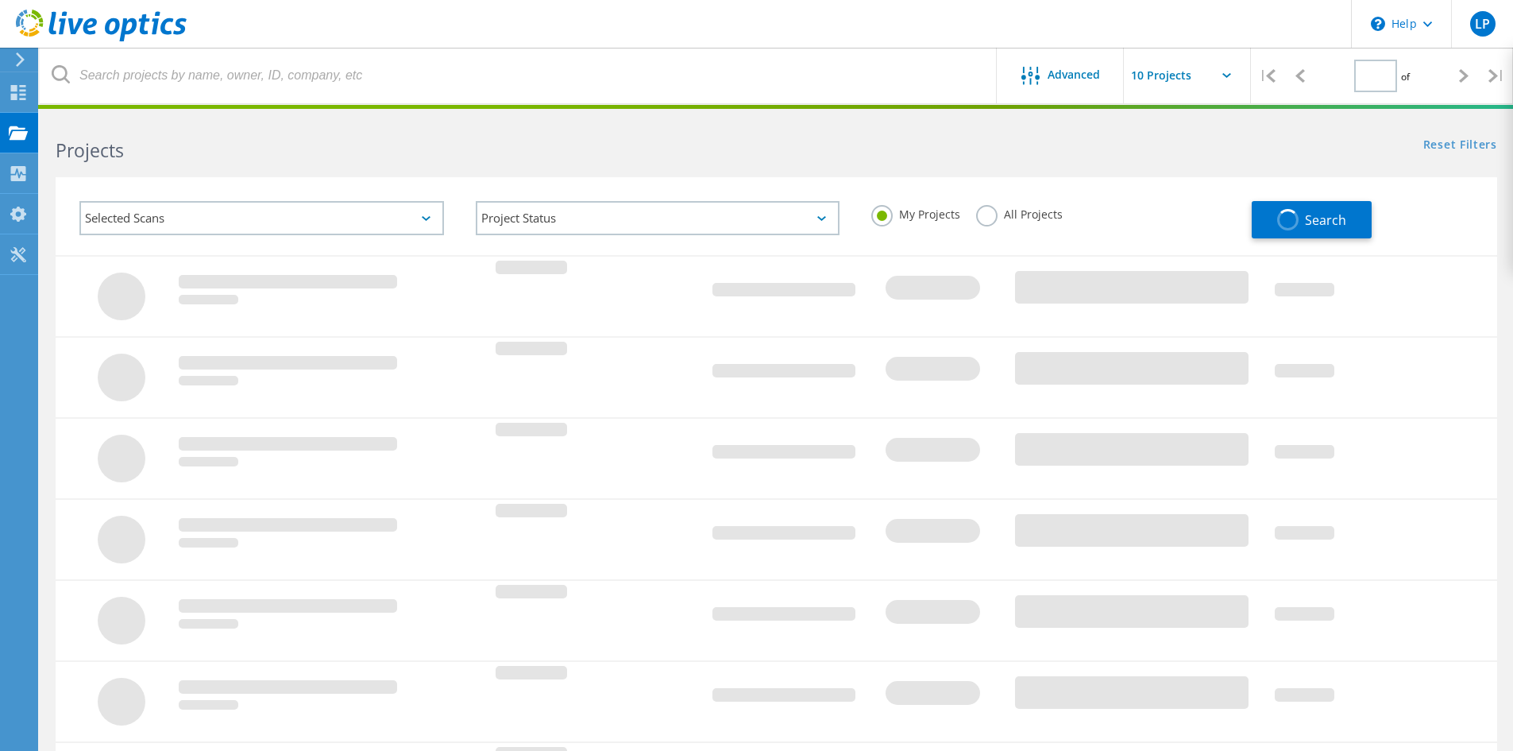
type input "1"
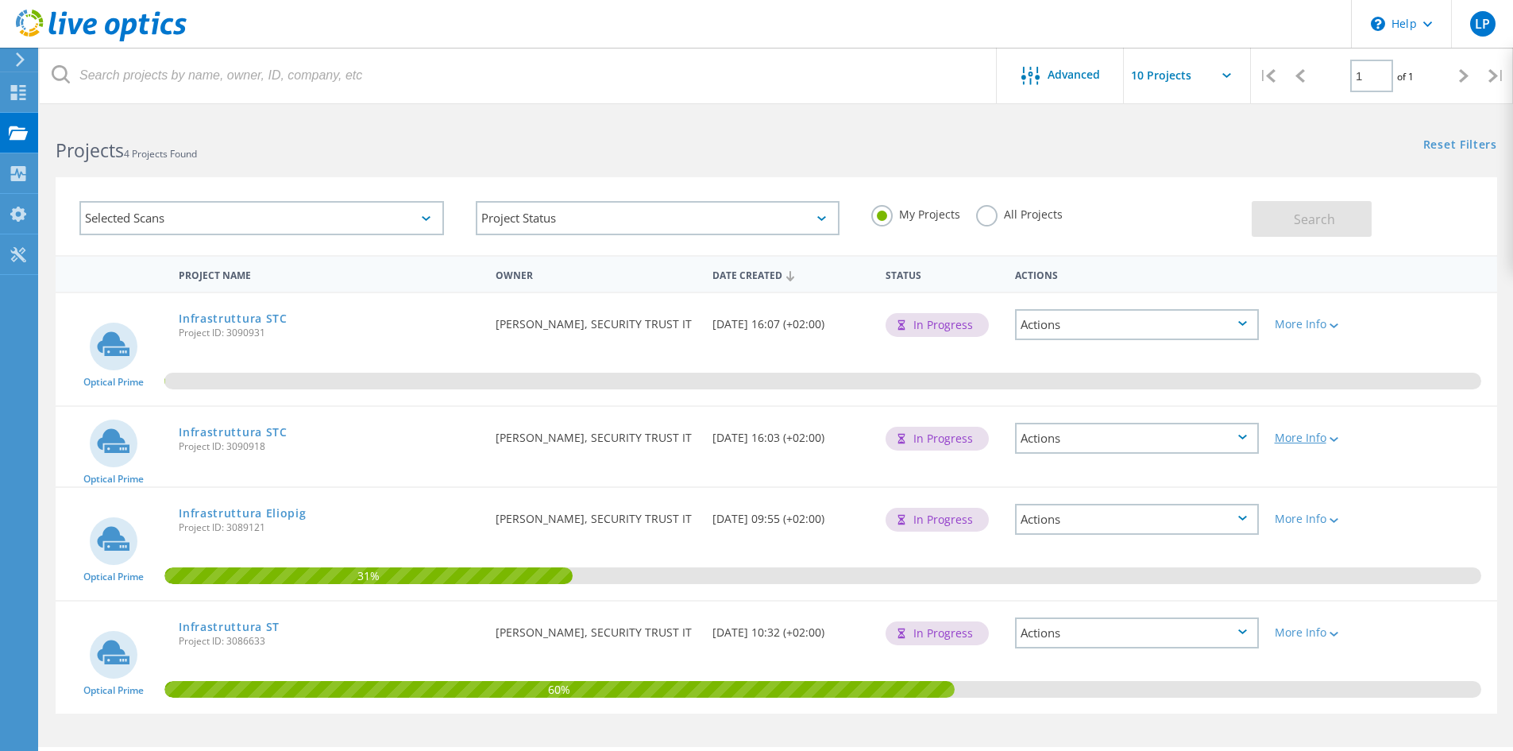
click at [1319, 432] on div "More Info" at bounding box center [1324, 437] width 99 height 11
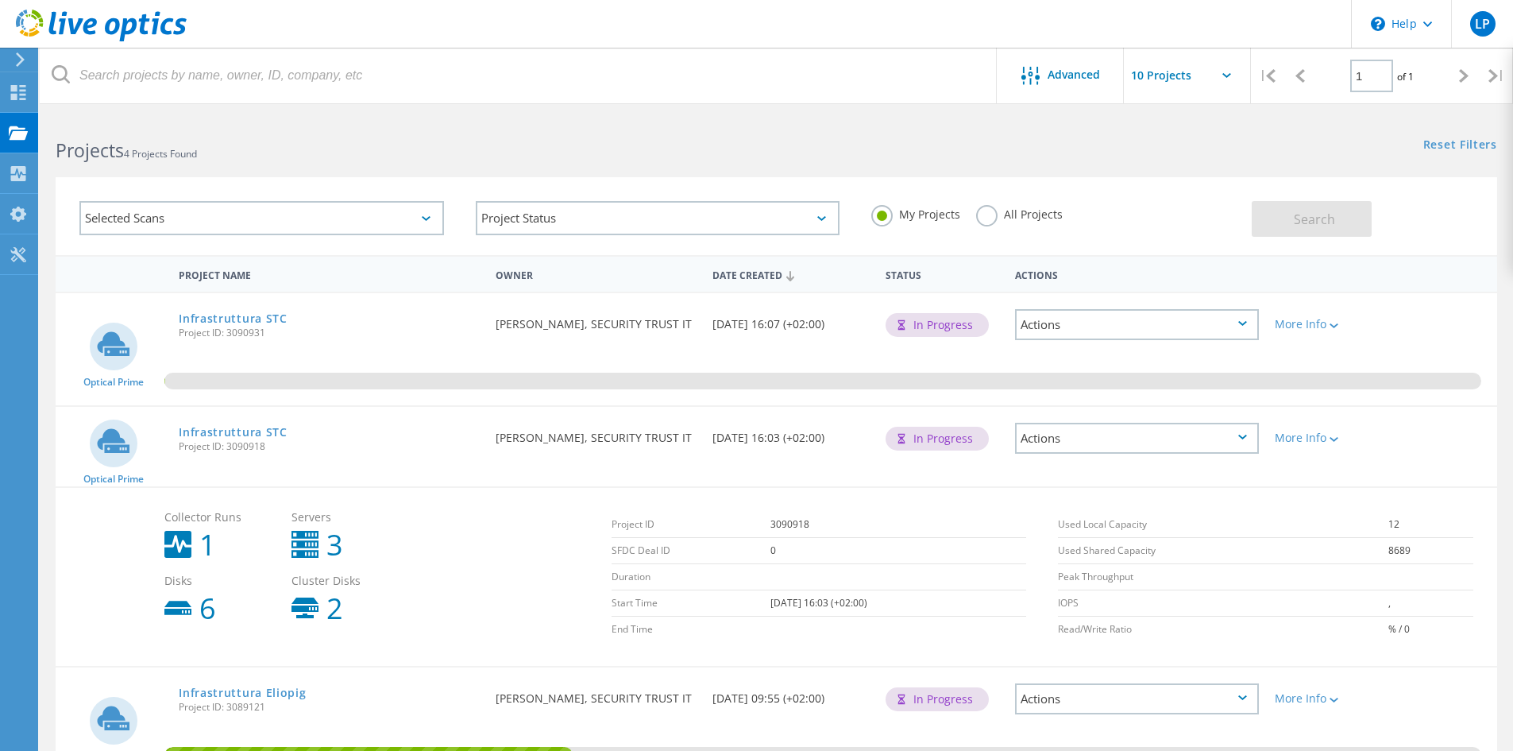
click at [1216, 436] on div "Actions" at bounding box center [1137, 438] width 244 height 31
click at [1073, 476] on div "Delete" at bounding box center [1137, 475] width 241 height 25
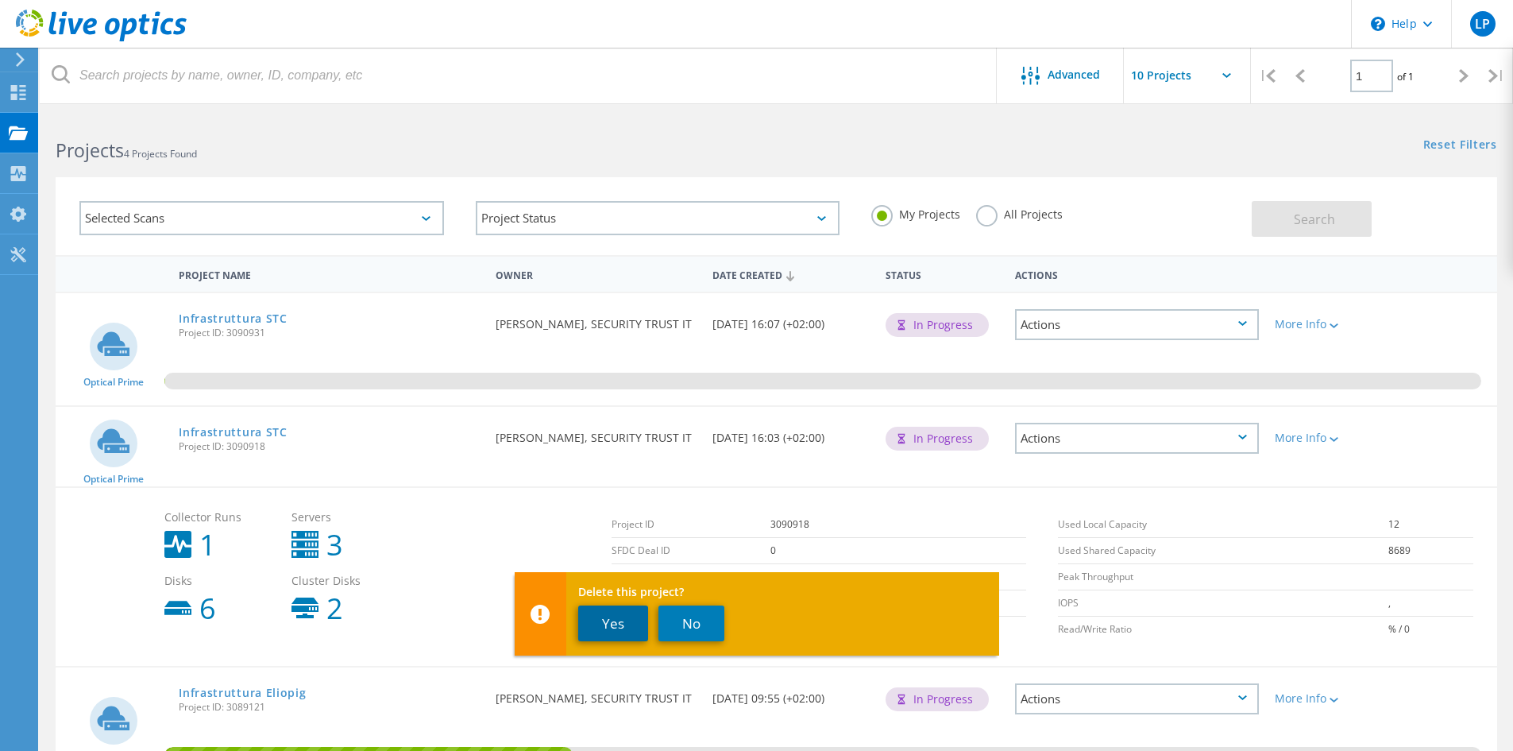
click at [606, 622] on button "Yes" at bounding box center [613, 623] width 70 height 36
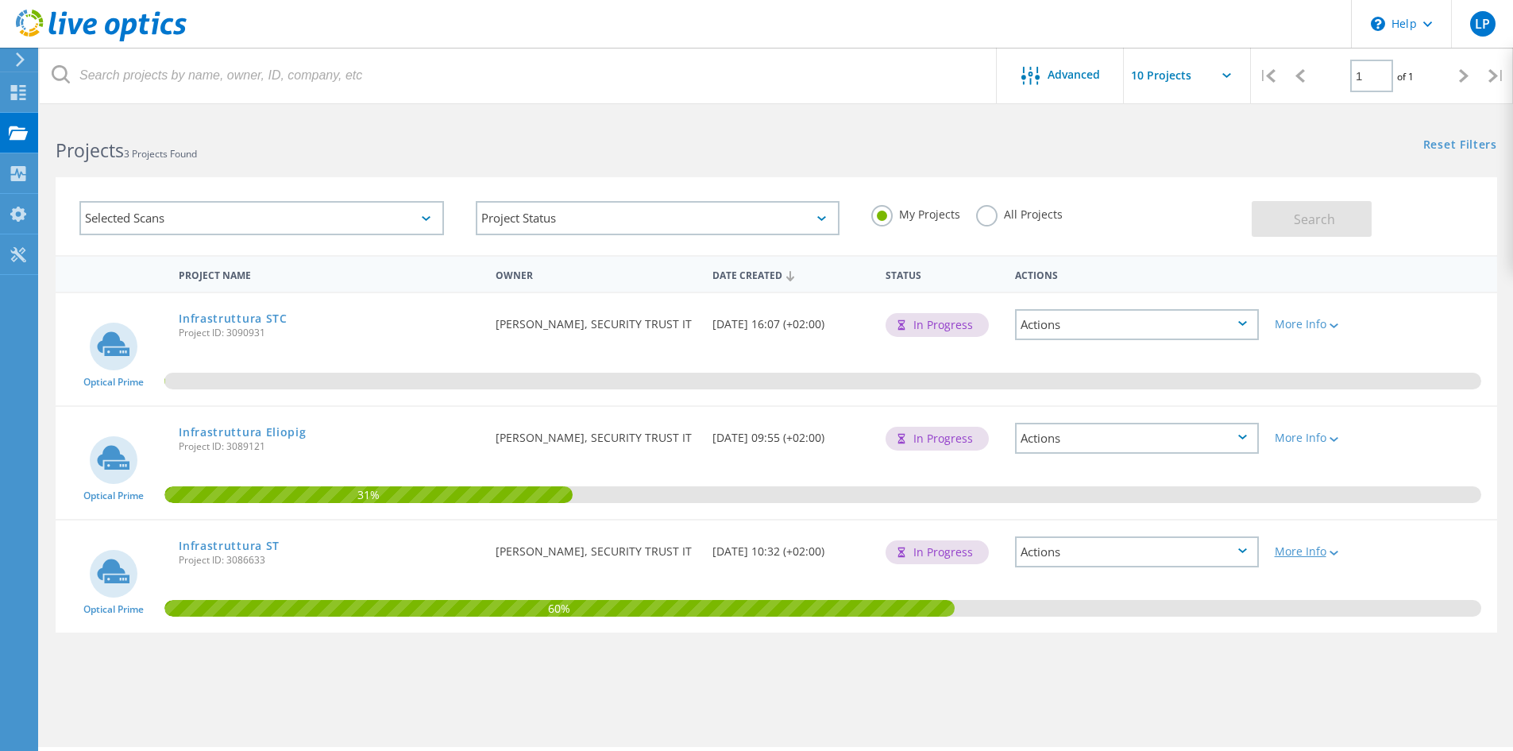
click at [1341, 552] on div "More Info" at bounding box center [1324, 551] width 99 height 11
